Goal: Complete application form

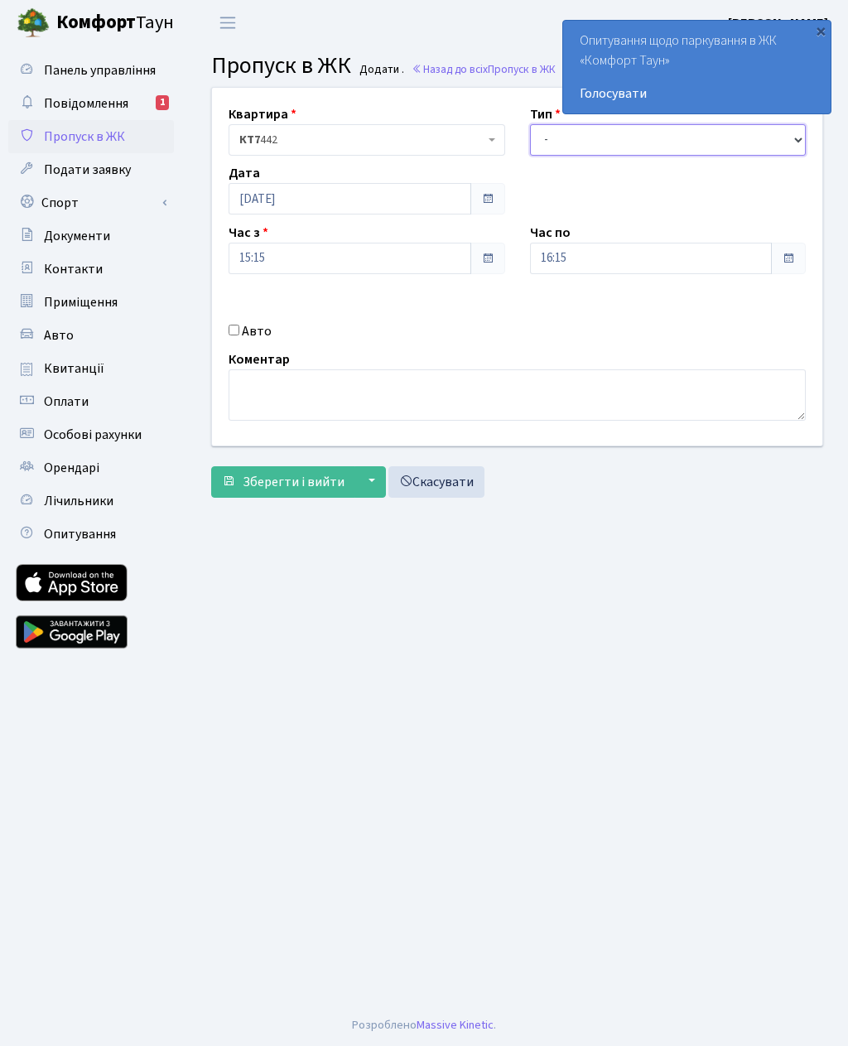
click at [566, 133] on select "- Доставка Таксі Гості Сервіс" at bounding box center [668, 139] width 277 height 31
select select "3"
click at [241, 323] on div "Авто" at bounding box center [366, 331] width 301 height 20
click at [236, 325] on input "Авто" at bounding box center [234, 330] width 11 height 11
checkbox input "true"
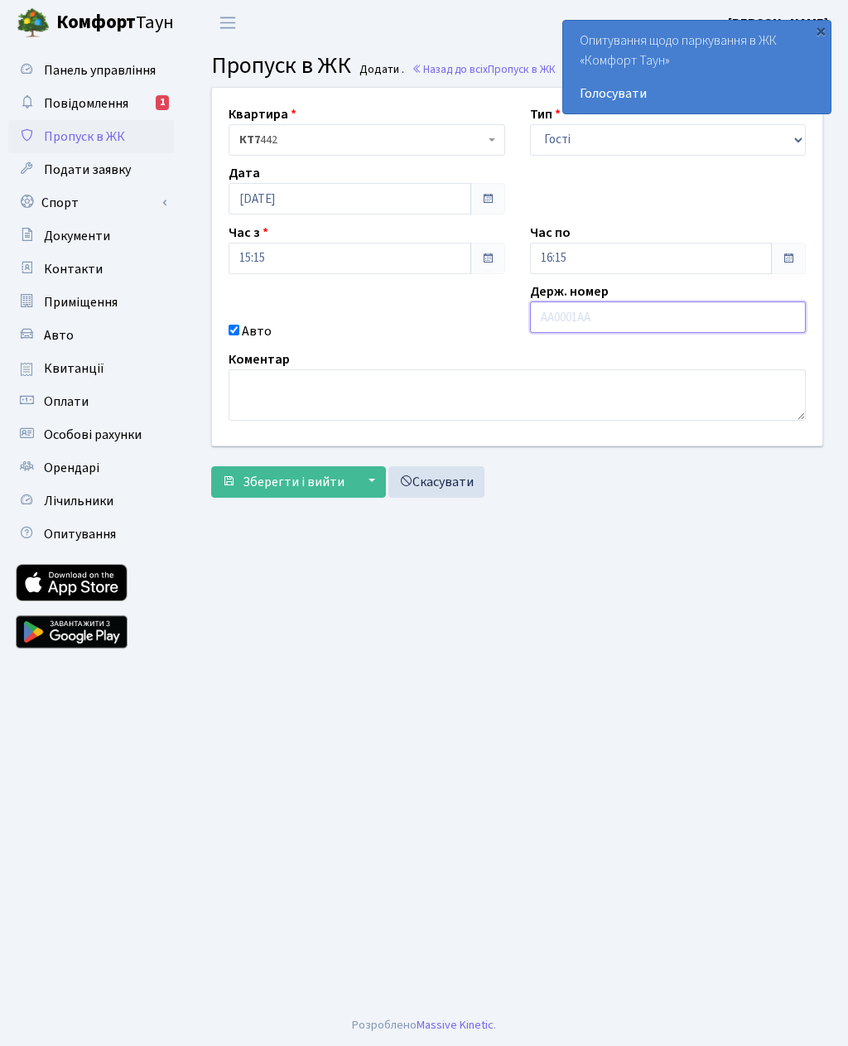
paste input "КА9690МО"
type input "КА9690МО"
click at [572, 251] on input "16:15" at bounding box center [651, 258] width 243 height 31
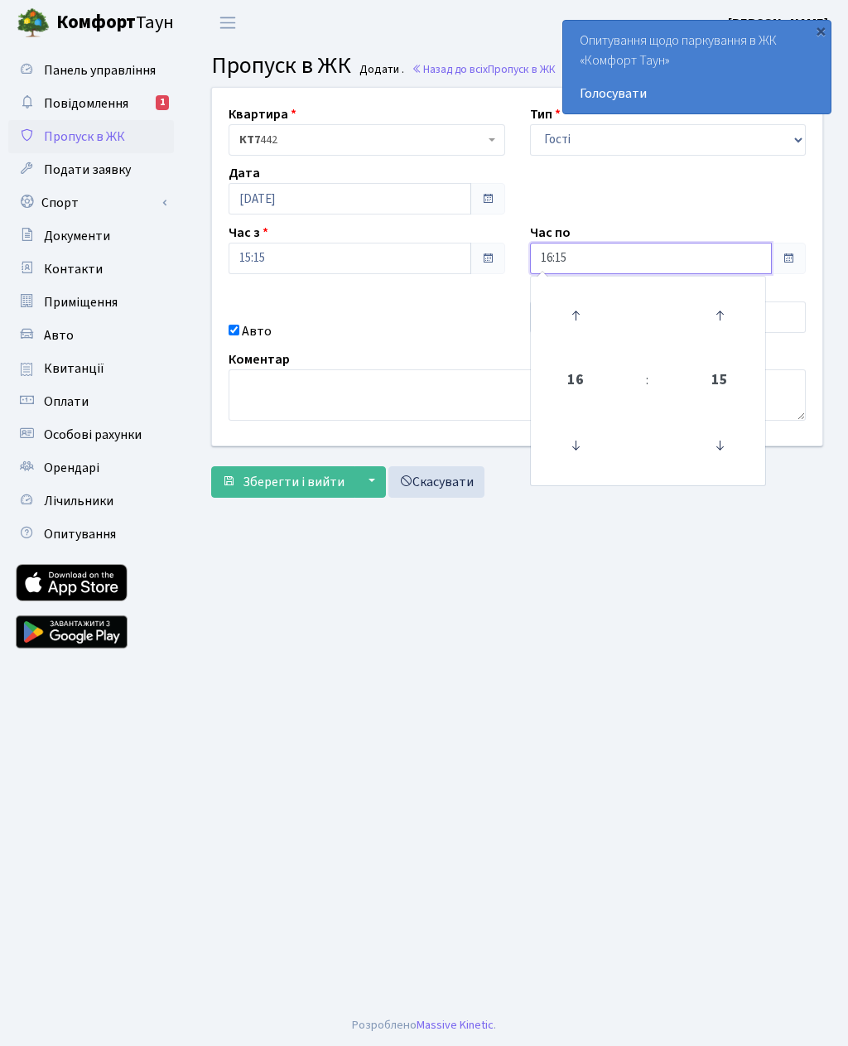
click at [578, 309] on icon at bounding box center [575, 315] width 45 height 45
click at [571, 311] on icon at bounding box center [575, 315] width 45 height 45
click at [577, 306] on icon at bounding box center [575, 315] width 45 height 45
type input "19:15"
click at [432, 614] on main "Admin Пропуск в ЖК Додати Пропуск в ЖК Додати . Назад до всіх Пропуск в ЖК Квар…" at bounding box center [517, 525] width 662 height 959
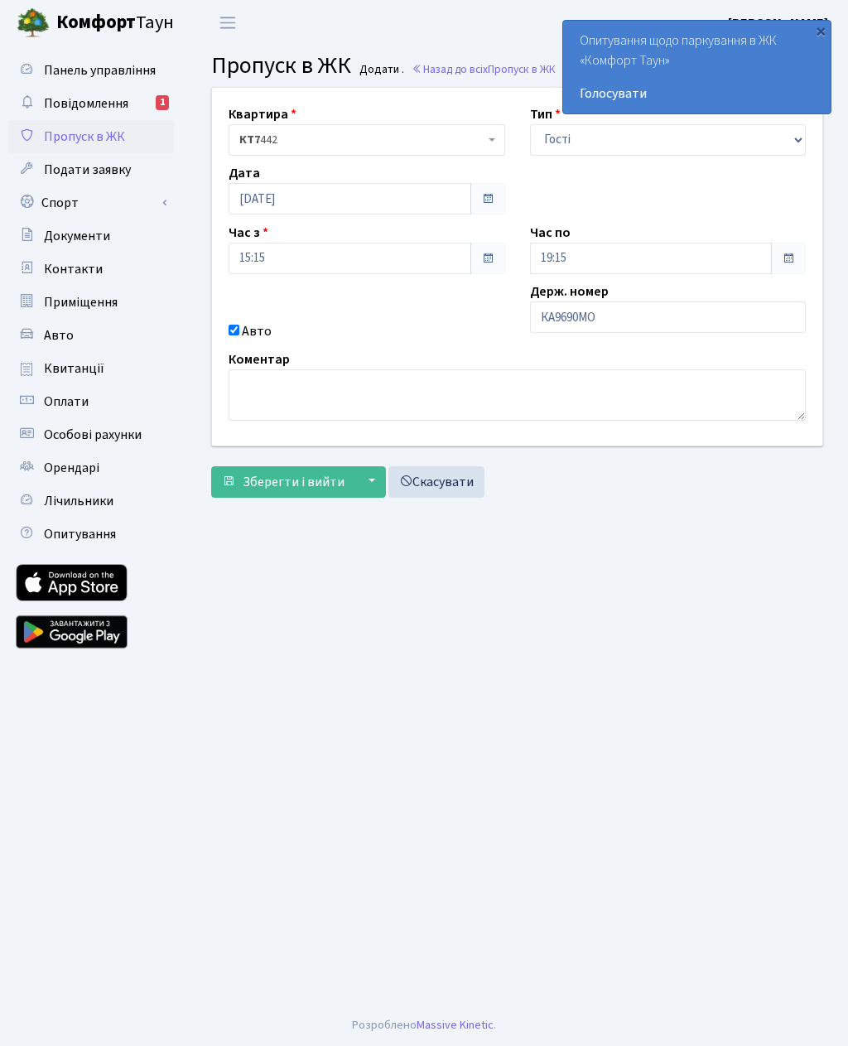
click at [246, 474] on span "Зберегти і вийти" at bounding box center [294, 482] width 102 height 18
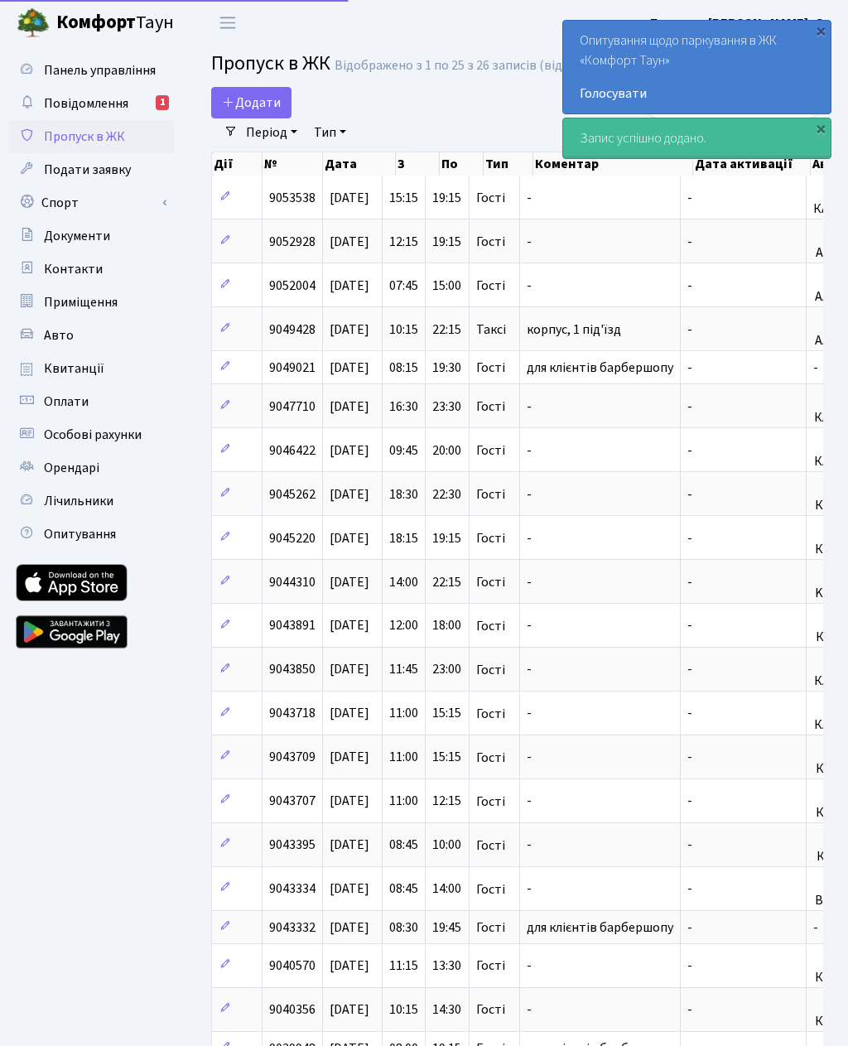
select select "25"
